Goal: Task Accomplishment & Management: Complete application form

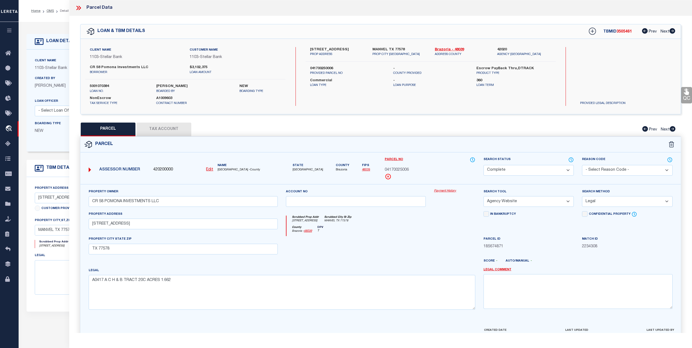
select select "CP"
select select "AGW"
select select "LEG"
select select "11229"
select select "20"
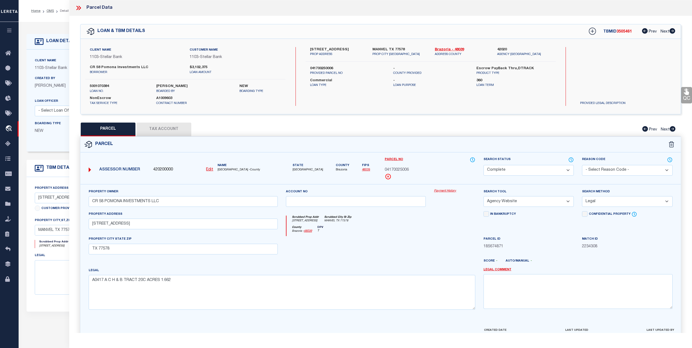
select select "NonEscrow"
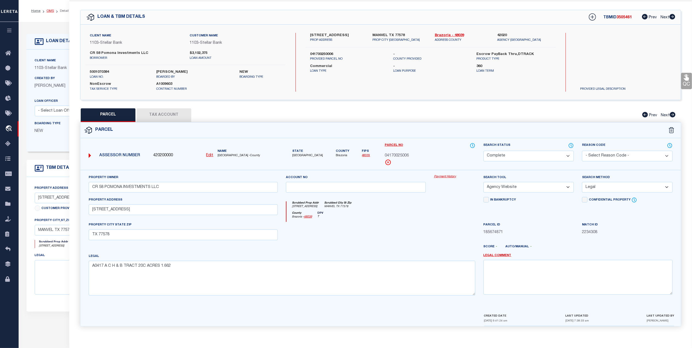
click at [51, 11] on link "OMS" at bounding box center [50, 10] width 7 height 3
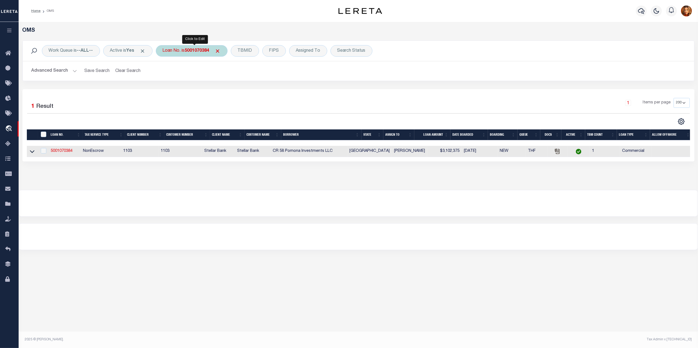
click at [193, 50] on b "5001070384" at bounding box center [197, 51] width 25 height 4
type input "2170"
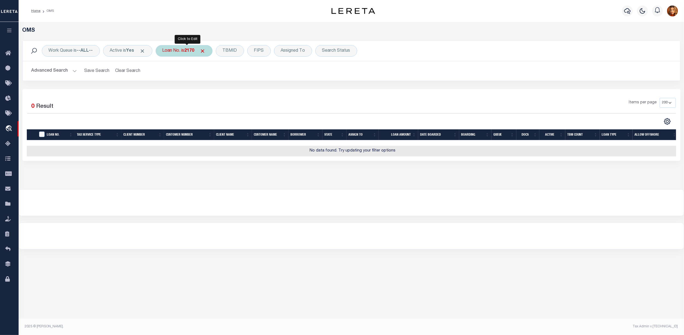
click at [183, 48] on div "Loan No. is 2170" at bounding box center [184, 50] width 57 height 11
type input "31052510086052"
click at [230, 50] on span "Click to Remove" at bounding box center [228, 51] width 6 height 6
click at [169, 52] on div "Loan No." at bounding box center [172, 50] width 32 height 11
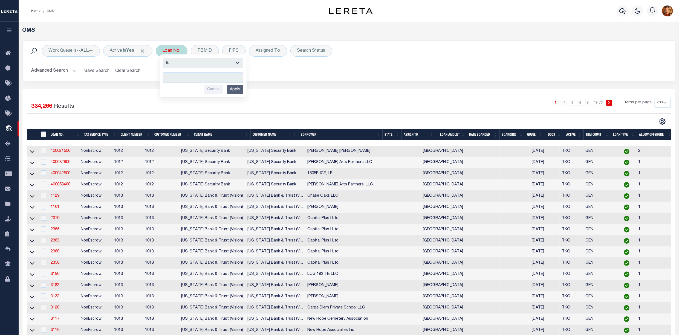
click at [175, 76] on input "text" at bounding box center [203, 78] width 80 height 10
type input "3105251008602"
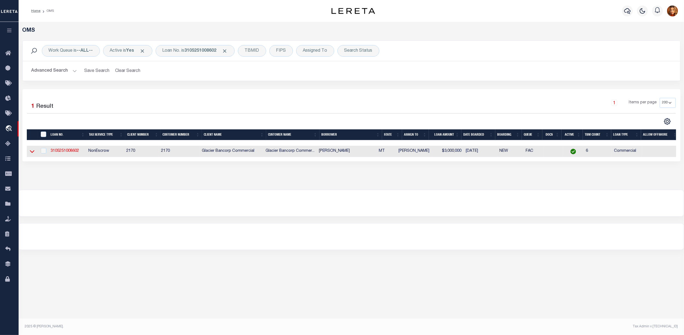
click at [33, 154] on icon at bounding box center [32, 152] width 5 height 6
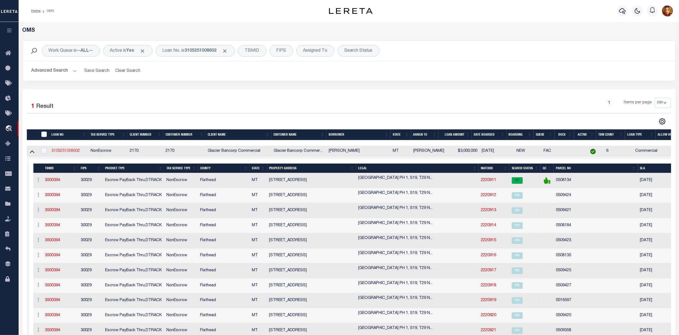
click at [63, 151] on link "3105251008602" at bounding box center [65, 151] width 28 height 4
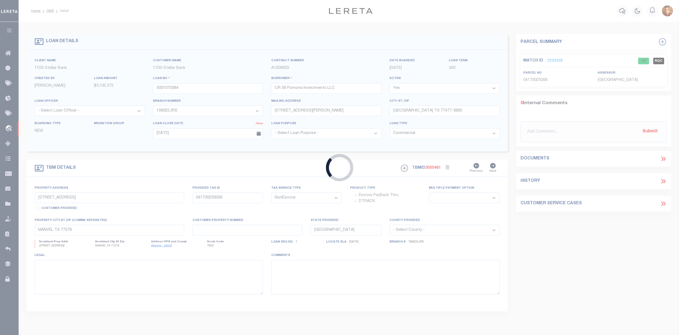
type input "3105251008602"
type input "[PERSON_NAME]"
select select
type input "[STREET_ADDRESS]"
type input "[GEOGRAPHIC_DATA] 92401-1804"
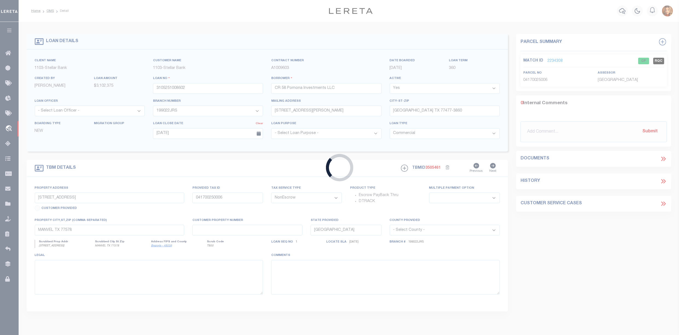
type input "[DATE]"
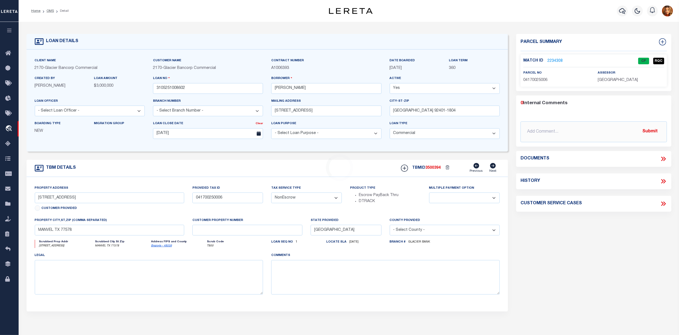
type input "[STREET_ADDRESS]"
type input "0000508134"
select select
type input "KALISPELL MT 59901-1439"
type input "MT"
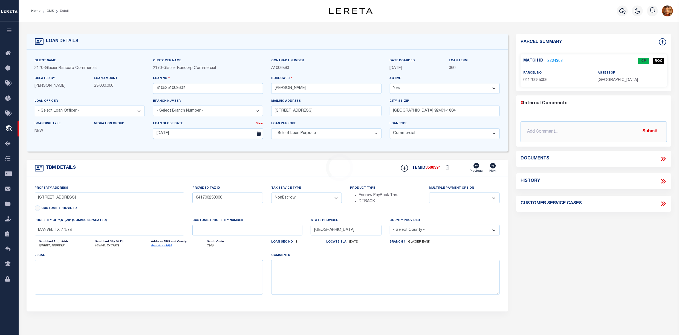
select select
type textarea "[GEOGRAPHIC_DATA] PH 1, S19, T29 N, R21 W, Lot 15"
select select "4569"
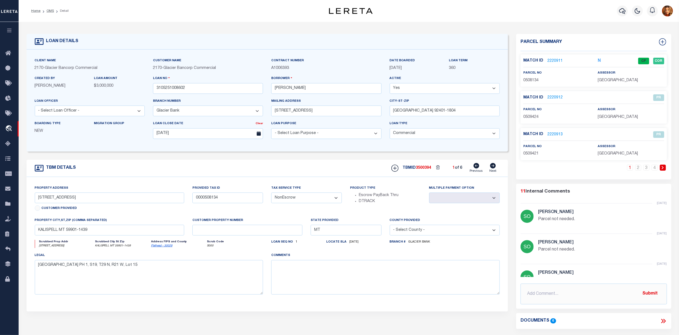
click at [555, 97] on link "2220912" at bounding box center [554, 98] width 15 height 6
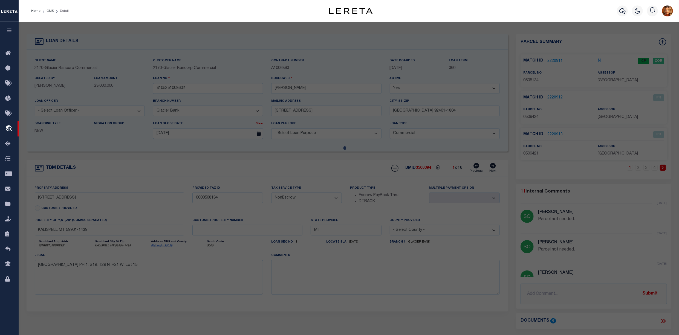
select select "AS"
select select
checkbox input "false"
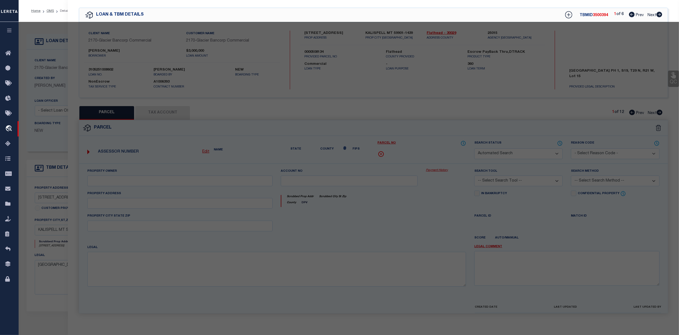
select select "PR"
select select "099"
type input "VILLAGE AT [GEOGRAPHIC_DATA] LLC"
select select "ATL"
select select "ADD"
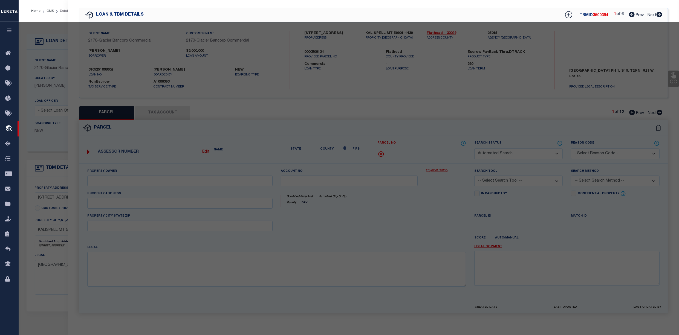
type input "[STREET_ADDRESS]"
type input "KALISPELL, MT 59901"
type textarea "[GEOGRAPHIC_DATA] PH 2&3, S19, T29 N, R21 W, LOT 128"
type textarea "Parcel not needed."
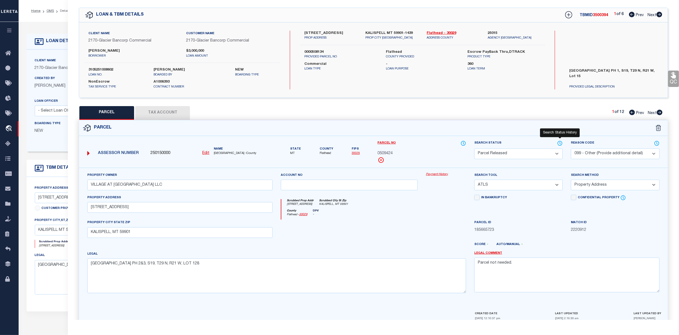
click at [559, 143] on icon at bounding box center [559, 143] width 5 height 6
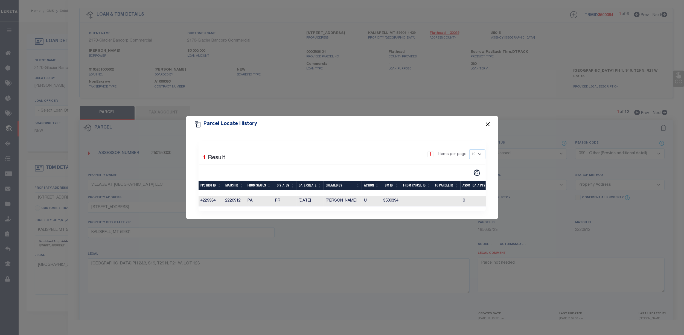
click at [488, 121] on button "Close" at bounding box center [487, 124] width 7 height 7
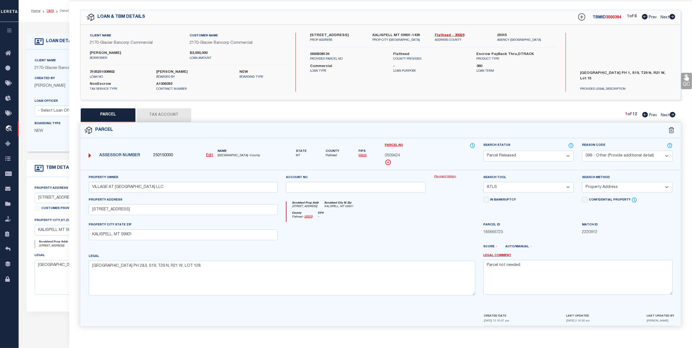
click at [50, 11] on link "OMS" at bounding box center [50, 10] width 7 height 3
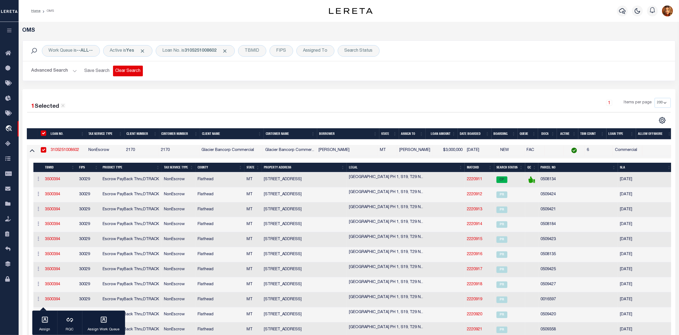
click at [127, 72] on button "Clear Search" at bounding box center [128, 71] width 30 height 11
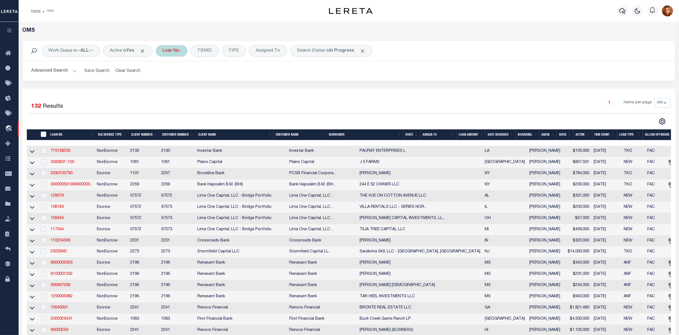
click at [175, 47] on div "Loan No." at bounding box center [172, 50] width 32 height 11
type input "520001528"
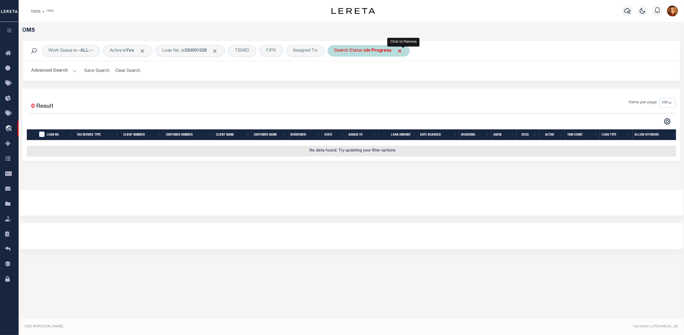
click at [403, 52] on span "Click to Remove" at bounding box center [400, 51] width 6 height 6
click at [199, 50] on b "520001528" at bounding box center [196, 51] width 22 height 4
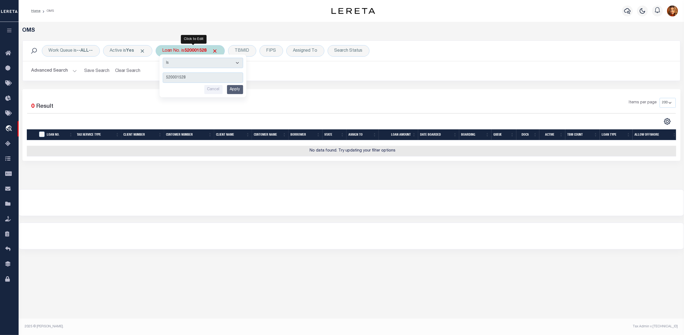
click at [178, 77] on input "520001528" at bounding box center [203, 78] width 80 height 10
type input "5200001528"
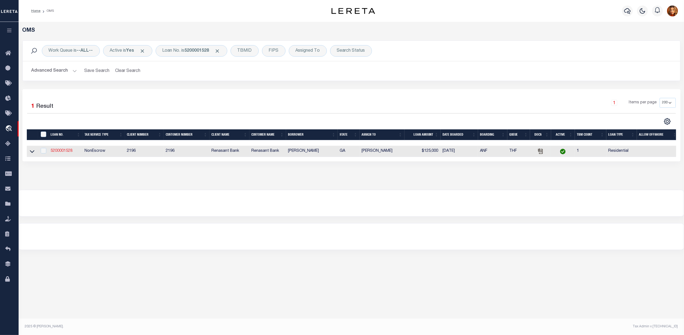
click at [55, 151] on link "5200001528" at bounding box center [62, 151] width 22 height 4
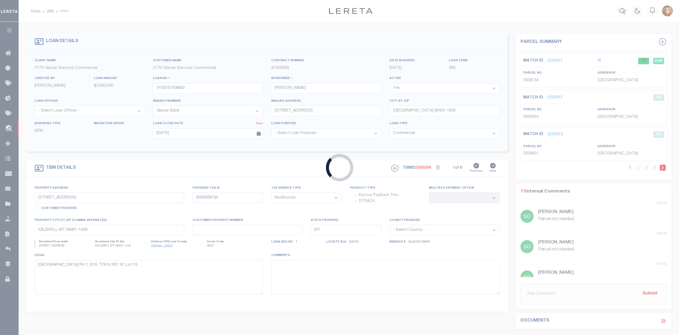
type input "5200001528"
type input "[PERSON_NAME]"
select select
select select "10"
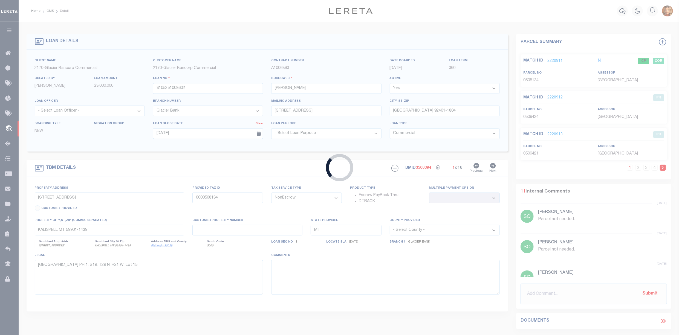
select select
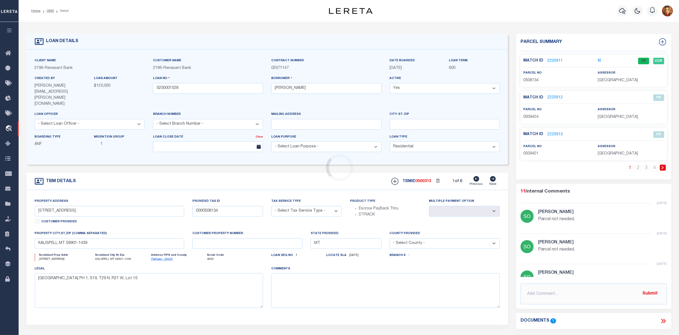
type input "136 BABY LN"
radio input "true"
select select "NonEscrow"
select select
type input "JESUP GA 31546"
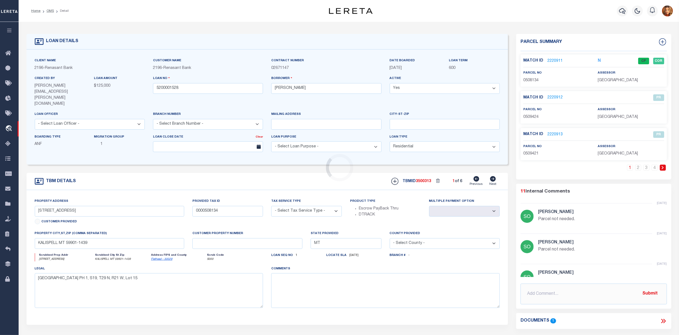
type input "5200001528"
type input "GA"
type textarea "PARCEL: 122-4-5 PARENT [DEMOGRAPHIC_DATA]-4-5 PARENT[DEMOGRAPHIC_DATA]"
select select "4983"
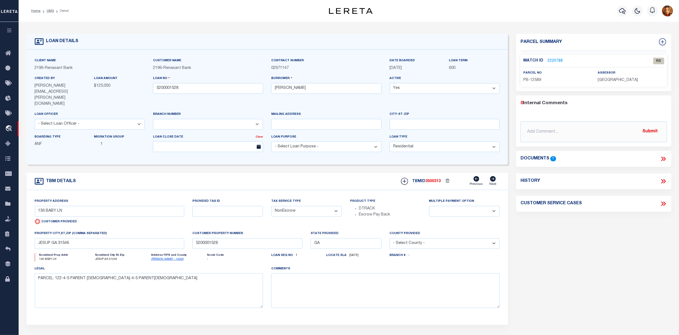
click at [554, 58] on link "2220788" at bounding box center [554, 61] width 15 height 6
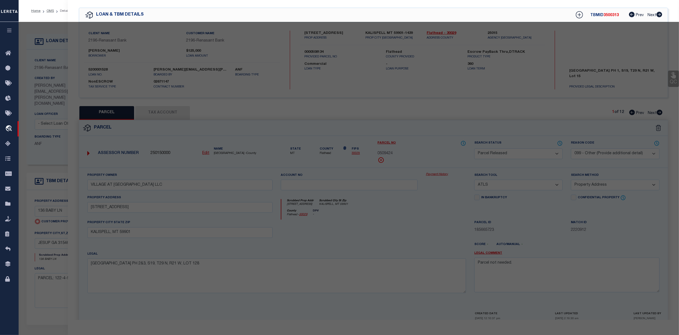
select select "AS"
select select
checkbox input "false"
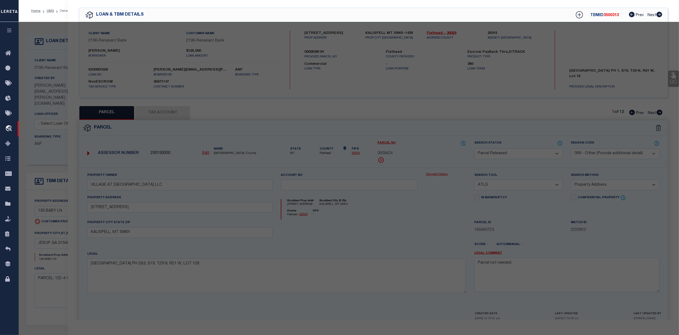
checkbox input "false"
select select "RD"
type input "[PERSON_NAME] & [PERSON_NAME]"
select select "AGW"
select select "ADD"
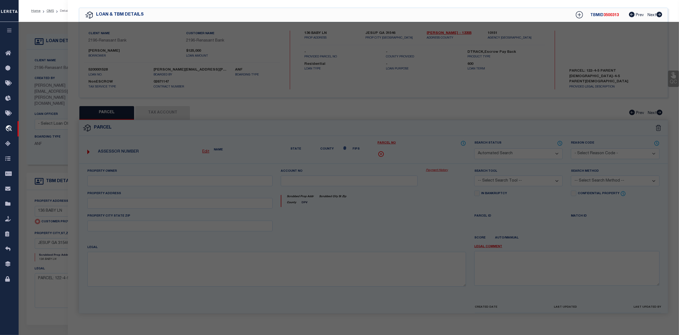
type input "136 BABY LN"
type textarea "Document uploaded that satisfies a legal requirement, changing from [GEOGRAPHIC…"
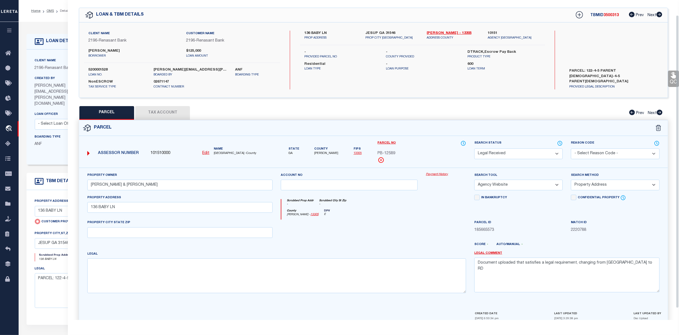
click at [153, 112] on button "Tax Account" at bounding box center [162, 113] width 55 height 14
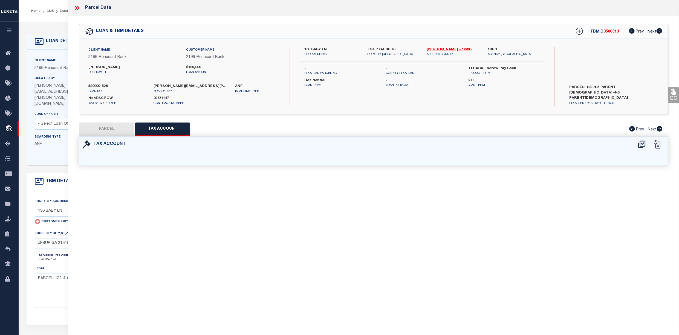
select select "100"
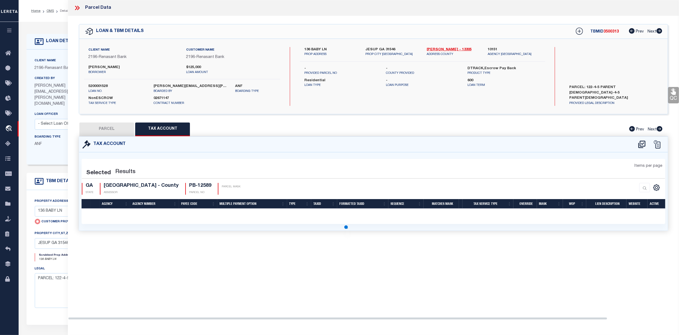
select select "100"
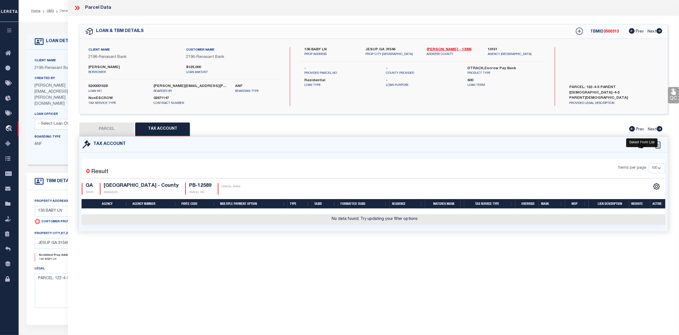
click at [642, 142] on icon at bounding box center [641, 144] width 9 height 9
select select "100"
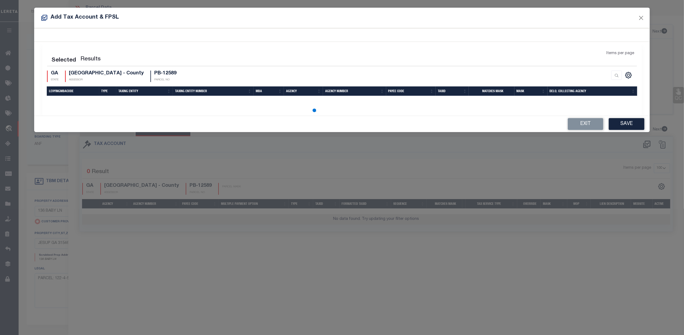
select select "100"
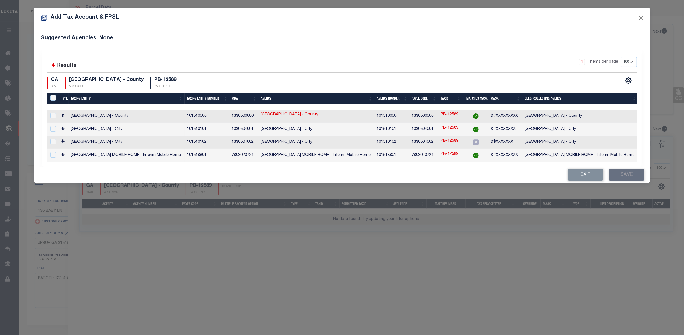
click at [662, 10] on form "Add Tax Account & FPSL Suggested Agencies: None Selected 4 Results 1 Items per …" at bounding box center [342, 95] width 684 height 175
click at [643, 17] on button "Close" at bounding box center [641, 17] width 7 height 7
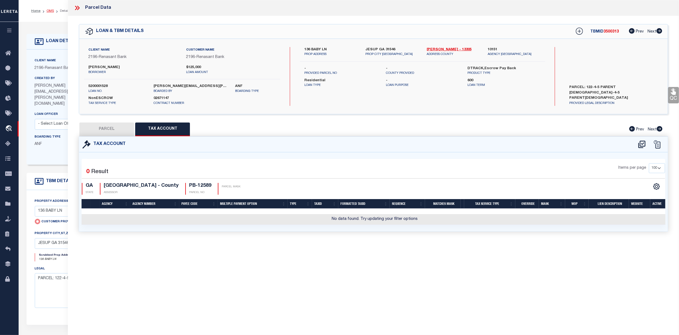
click at [49, 11] on link "OMS" at bounding box center [50, 10] width 7 height 3
